Goal: Task Accomplishment & Management: Manage account settings

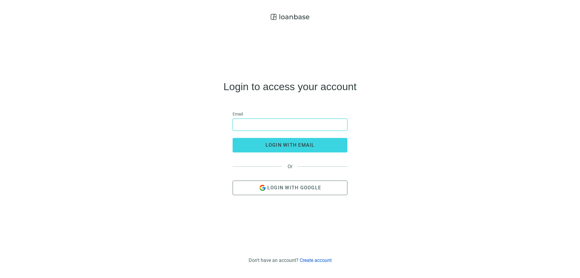
click at [253, 126] on input "email" at bounding box center [290, 124] width 107 height 11
type input "**********"
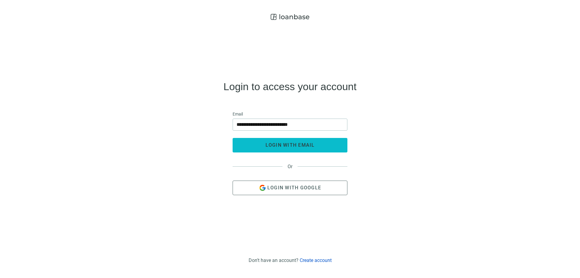
click at [307, 144] on span "login with email" at bounding box center [290, 145] width 49 height 6
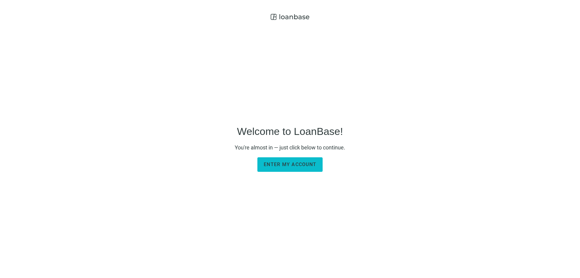
click at [292, 164] on span "Enter my account" at bounding box center [290, 164] width 53 height 6
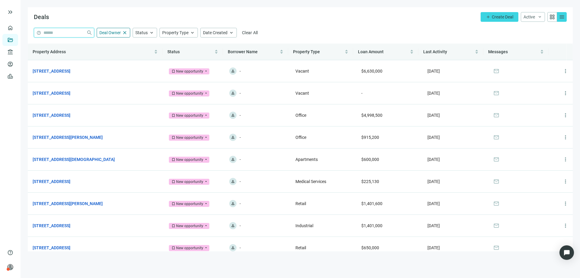
drag, startPoint x: 53, startPoint y: 32, endPoint x: 72, endPoint y: 33, distance: 18.8
click at [50, 33] on input "search" at bounding box center [64, 32] width 41 height 9
click at [15, 28] on link "Overview" at bounding box center [24, 27] width 18 height 5
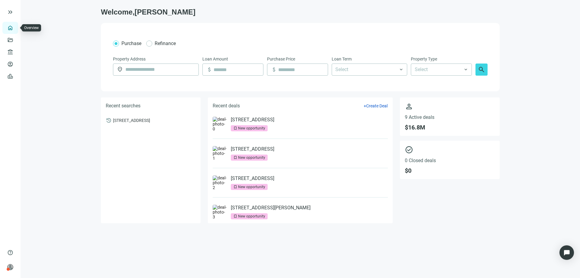
click at [15, 27] on link "Overview" at bounding box center [24, 27] width 18 height 5
click at [10, 12] on span "keyboard_double_arrow_right" at bounding box center [10, 11] width 7 height 7
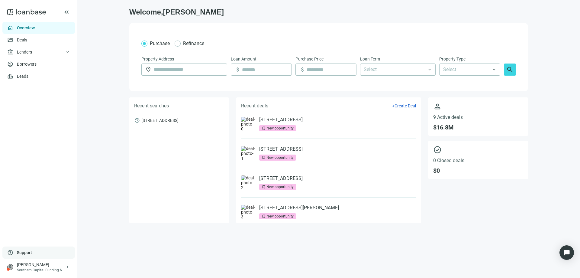
click at [25, 251] on span "Support" at bounding box center [24, 252] width 15 height 6
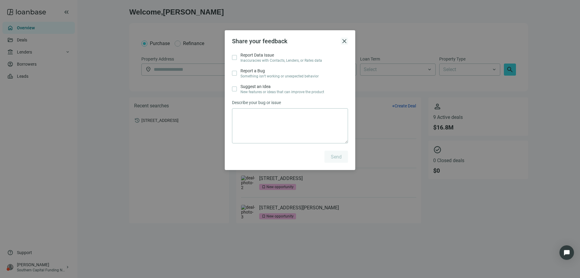
click at [344, 39] on span "close" at bounding box center [344, 40] width 7 height 7
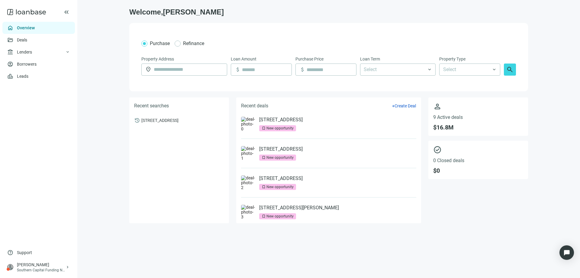
click at [32, 13] on icon at bounding box center [26, 12] width 39 height 12
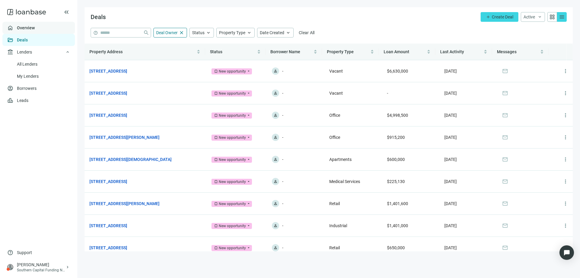
click at [30, 28] on link "Overview" at bounding box center [26, 27] width 18 height 5
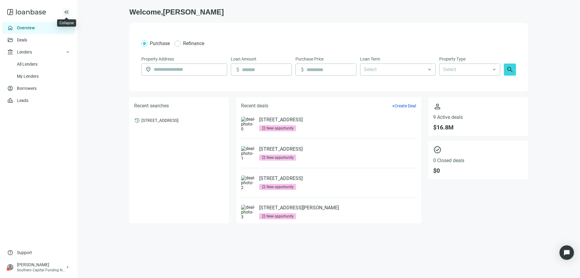
click at [68, 12] on span "keyboard_double_arrow_left" at bounding box center [66, 11] width 7 height 7
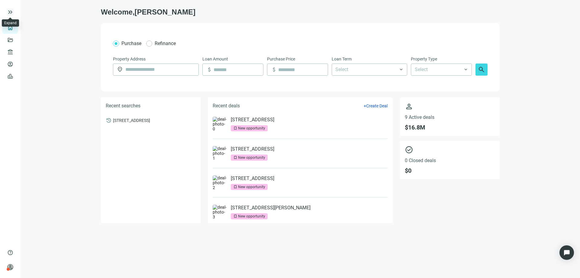
click at [13, 12] on span "keyboard_double_arrow_right" at bounding box center [10, 11] width 7 height 7
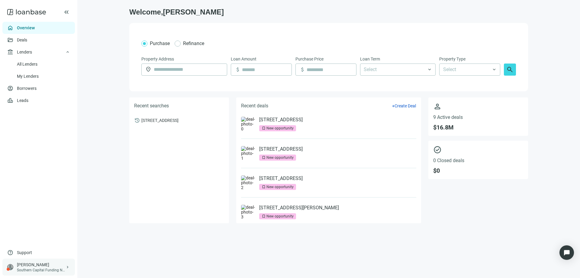
click at [68, 267] on span "keyboard_arrow_right" at bounding box center [67, 267] width 5 height 5
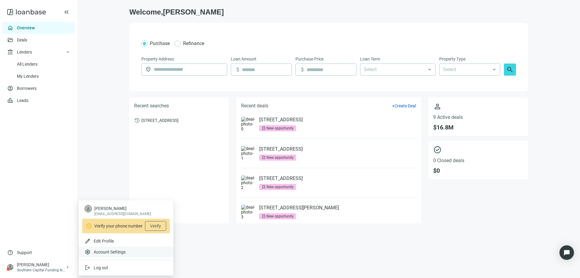
click at [112, 250] on span "Account Settings" at bounding box center [110, 252] width 32 height 6
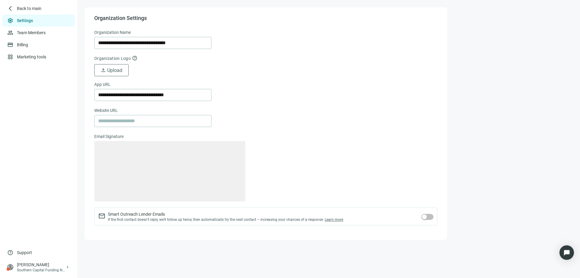
type textarea "**********"
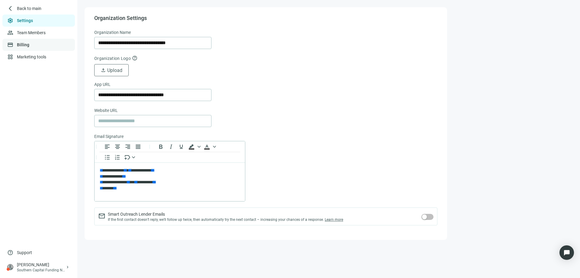
click at [25, 43] on link "Billing" at bounding box center [23, 44] width 12 height 5
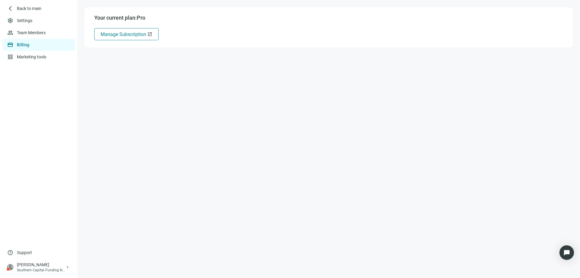
click at [128, 35] on span "Manage Subscription" at bounding box center [124, 34] width 46 height 6
